Goal: Obtain resource: Download file/media

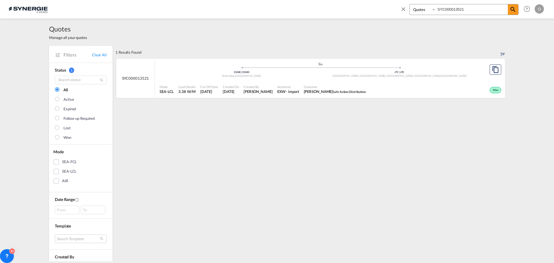
select select "Quotes"
drag, startPoint x: 467, startPoint y: 8, endPoint x: 426, endPoint y: 12, distance: 40.9
click at [426, 12] on div "Bookings Quotes Enquiries SYC000013521" at bounding box center [464, 9] width 109 height 11
paste input "013"
type input "SYC000010131"
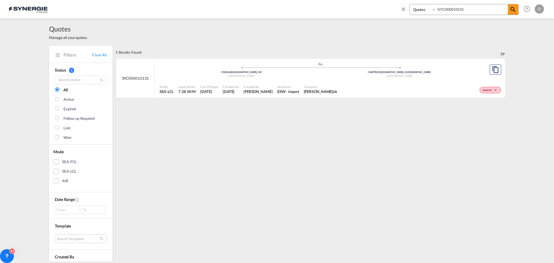
click at [316, 90] on span "[PERSON_NAME] DR" at bounding box center [320, 91] width 33 height 5
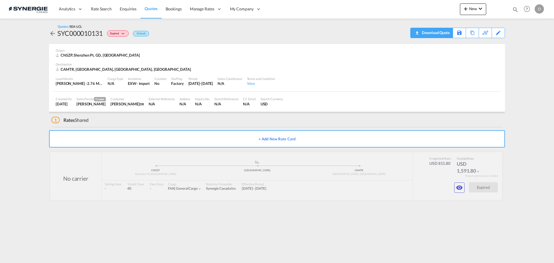
click at [436, 32] on div "Download Quote" at bounding box center [435, 32] width 29 height 9
